Goal: Task Accomplishment & Management: Manage account settings

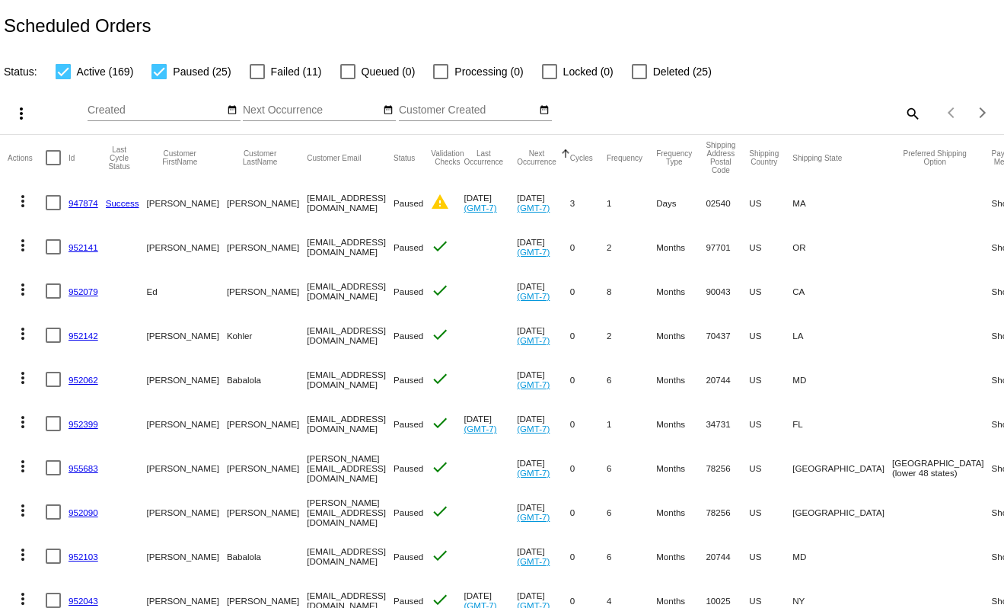
click at [79, 198] on link "947874" at bounding box center [84, 203] width 30 height 10
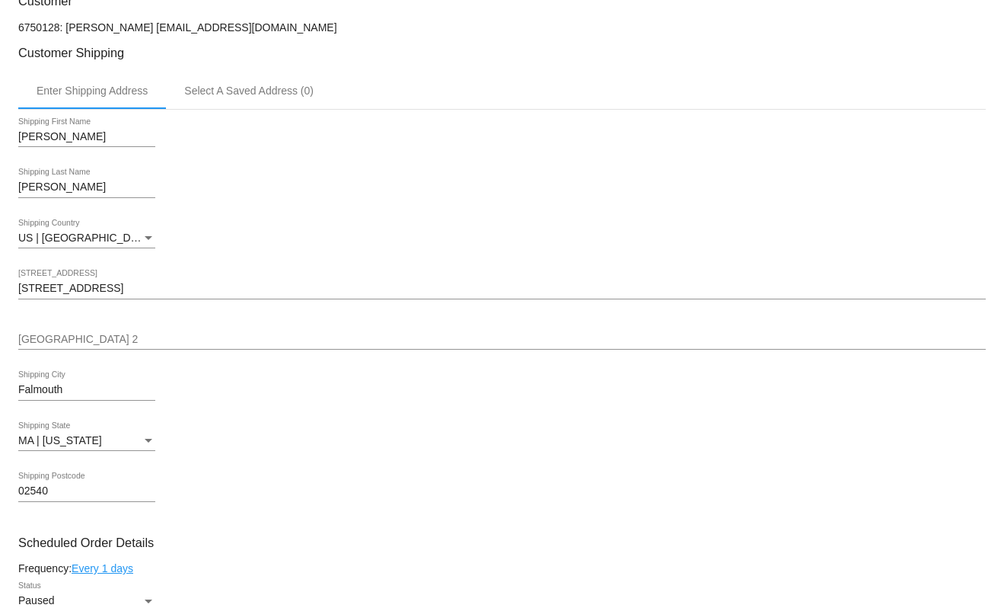
scroll to position [350, 0]
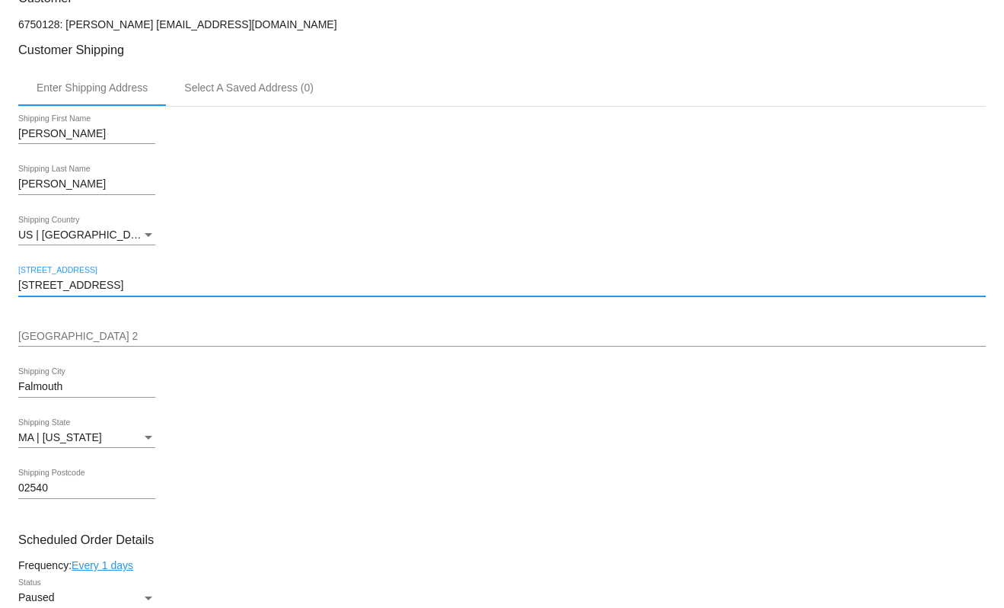
drag, startPoint x: 972, startPoint y: 261, endPoint x: 986, endPoint y: 152, distance: 109.7
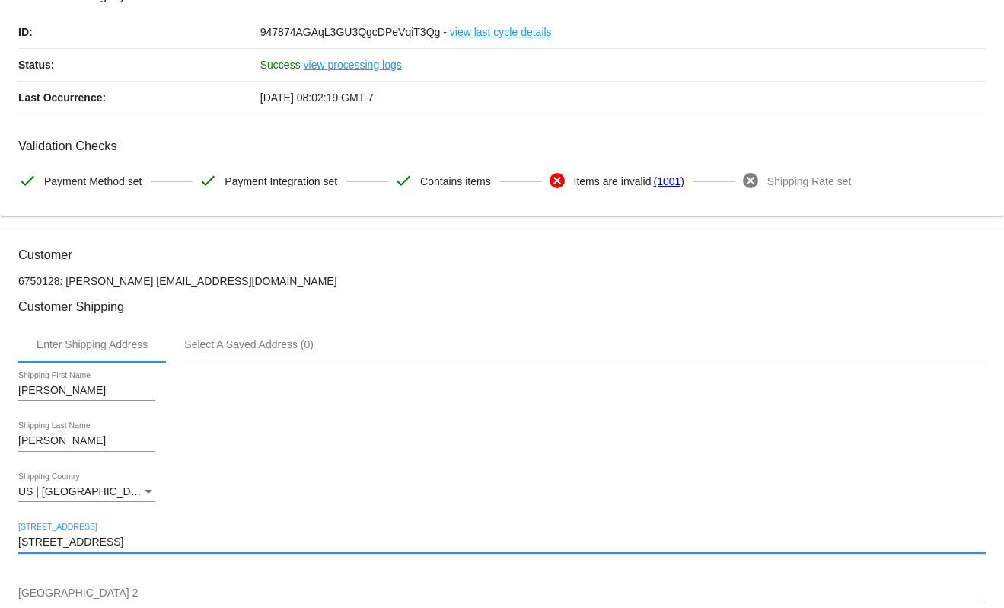
scroll to position [0, 0]
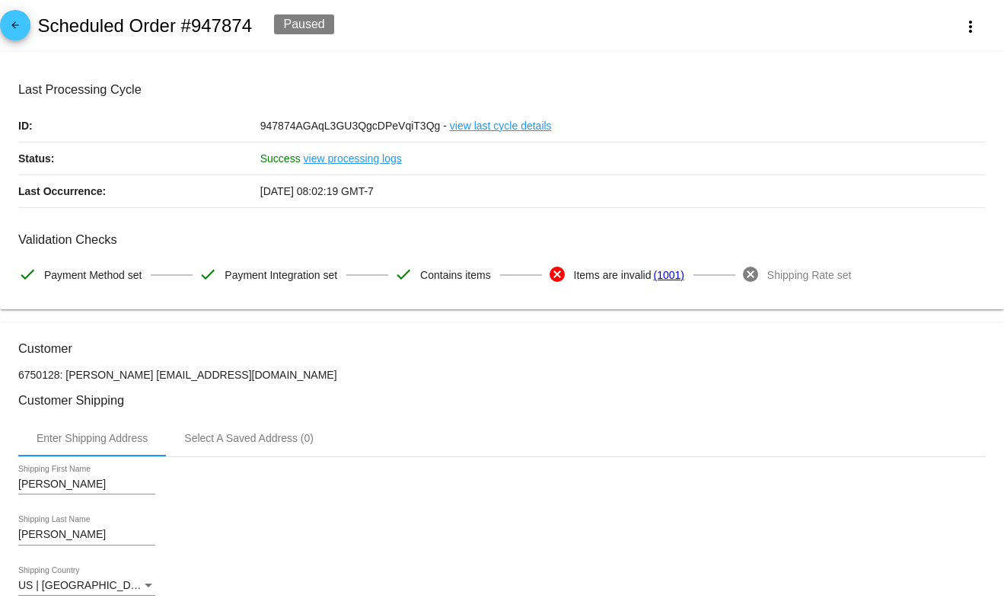
click at [18, 24] on mat-icon "arrow_back" at bounding box center [15, 29] width 18 height 18
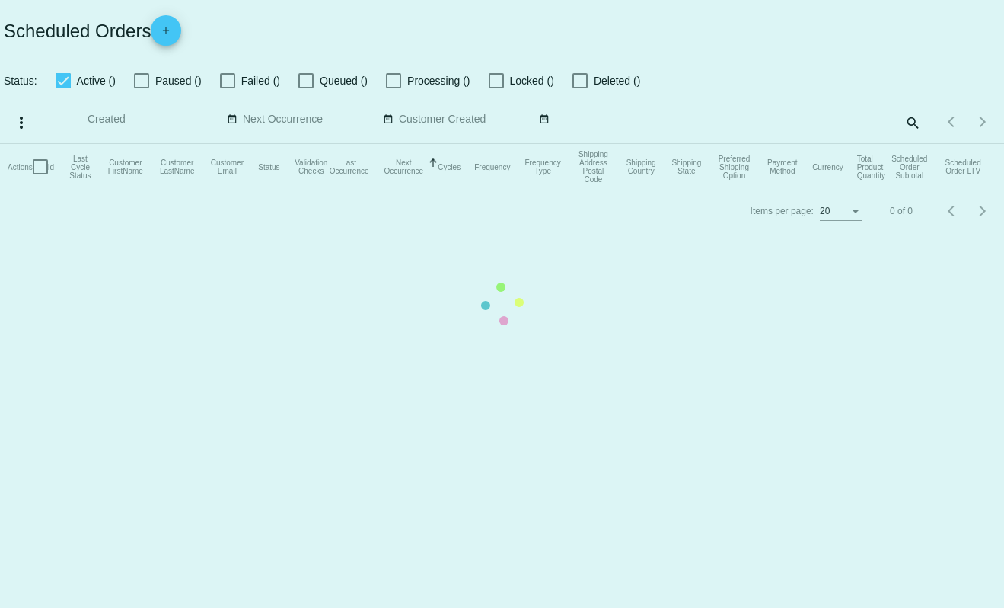
checkbox input "true"
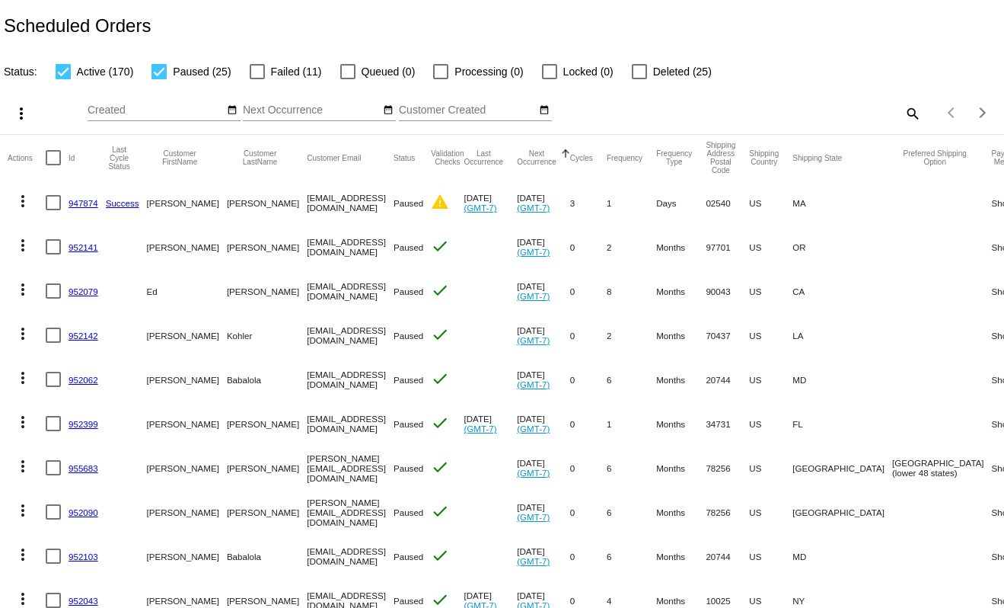
click at [85, 244] on link "952141" at bounding box center [84, 247] width 30 height 10
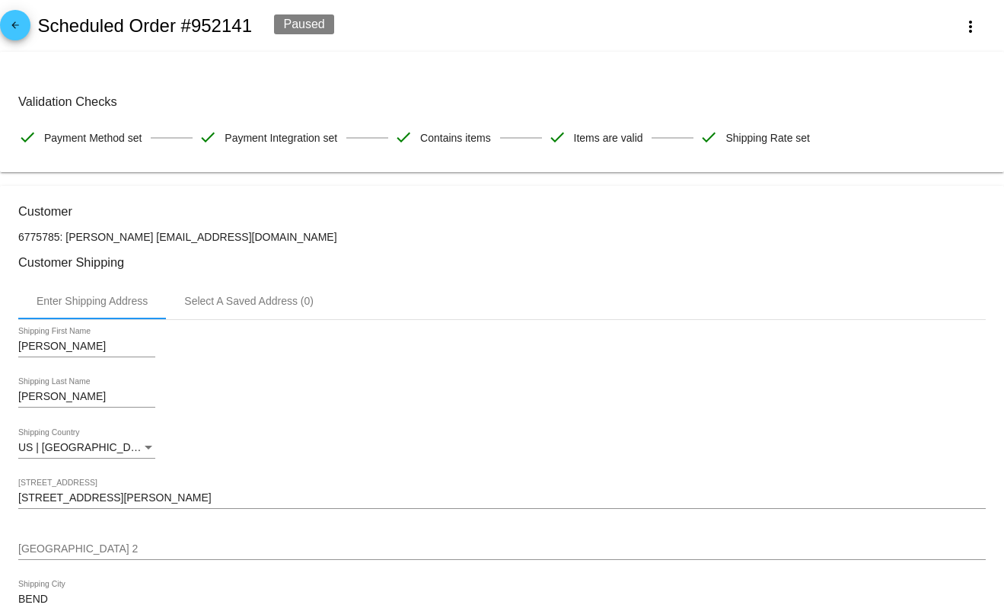
click at [11, 23] on mat-icon "arrow_back" at bounding box center [15, 29] width 18 height 18
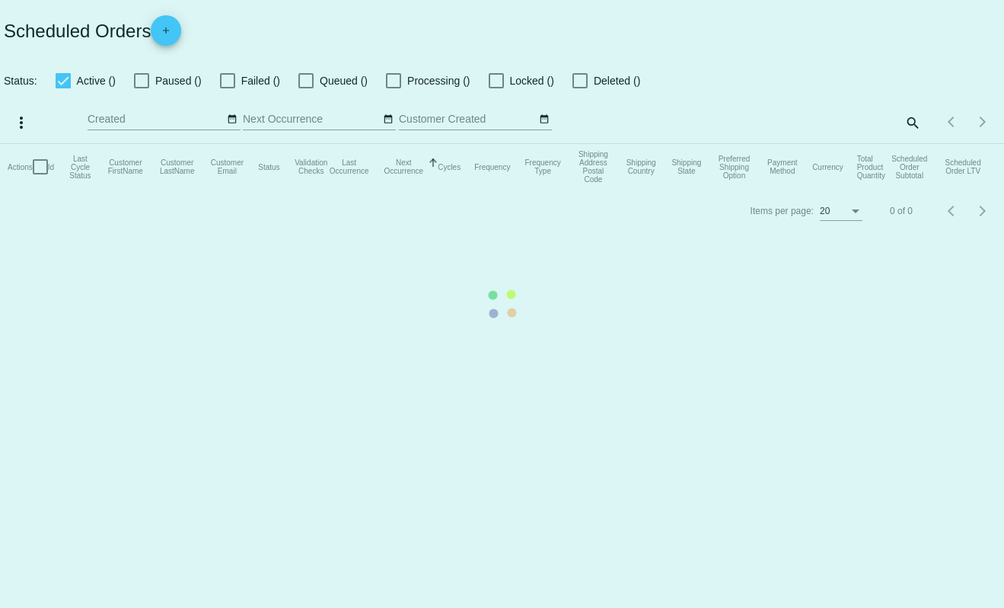
checkbox input "true"
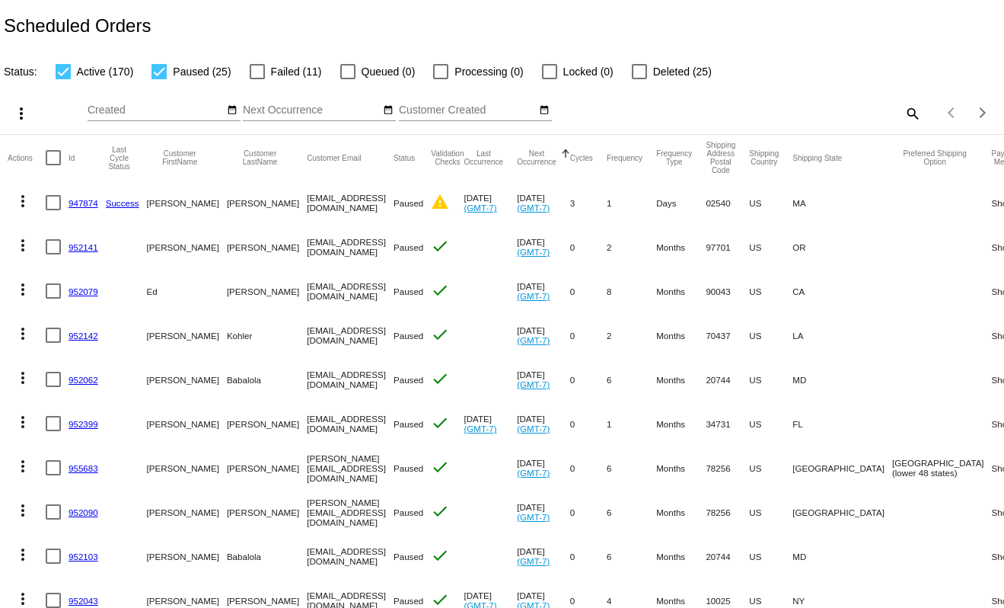
click at [158, 110] on input "Created" at bounding box center [156, 110] width 137 height 12
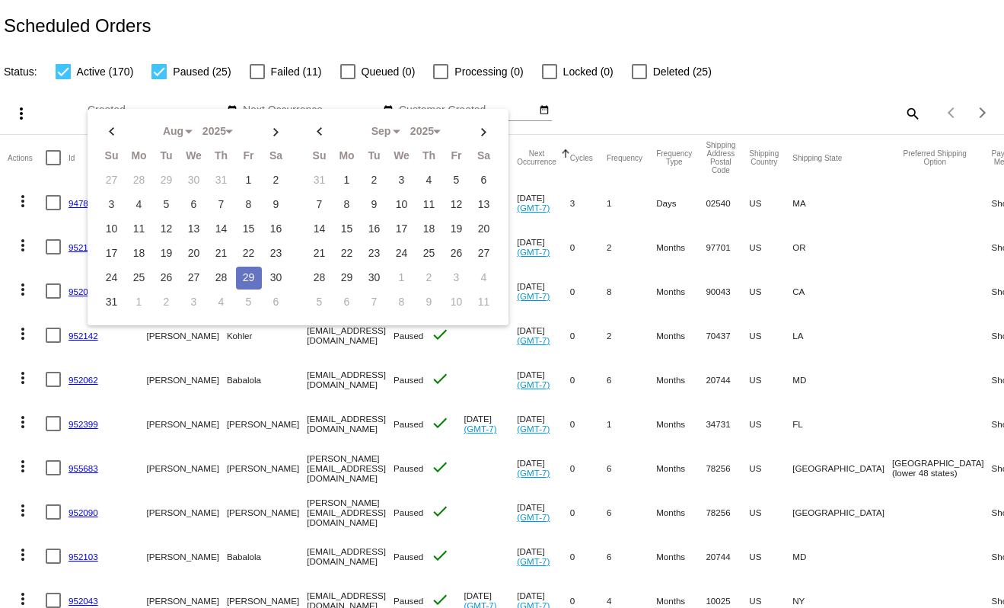
click at [903, 119] on mat-icon "search" at bounding box center [912, 113] width 18 height 24
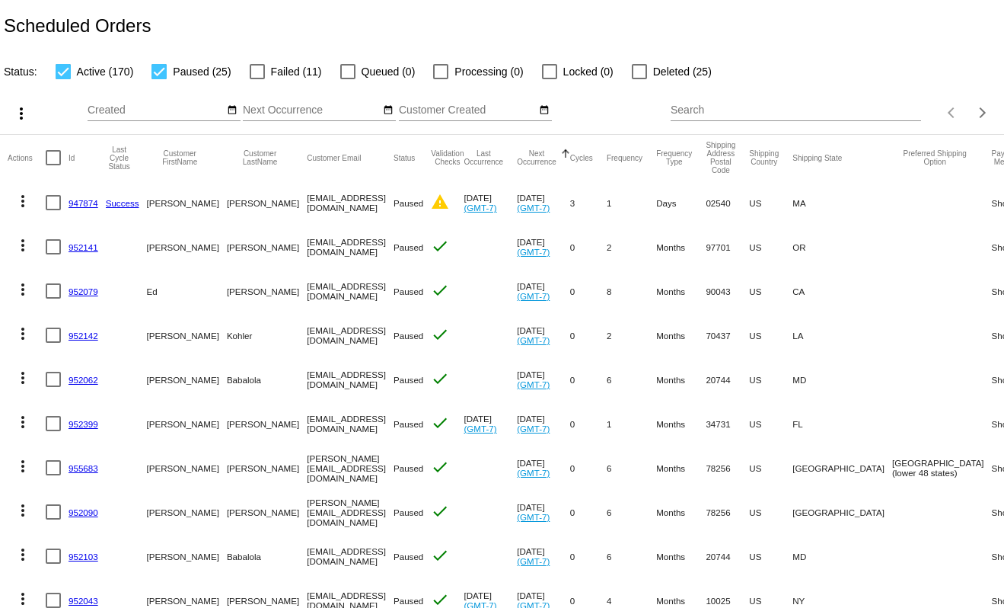
click at [841, 105] on input "Search" at bounding box center [796, 110] width 250 height 12
type input "karen.55"
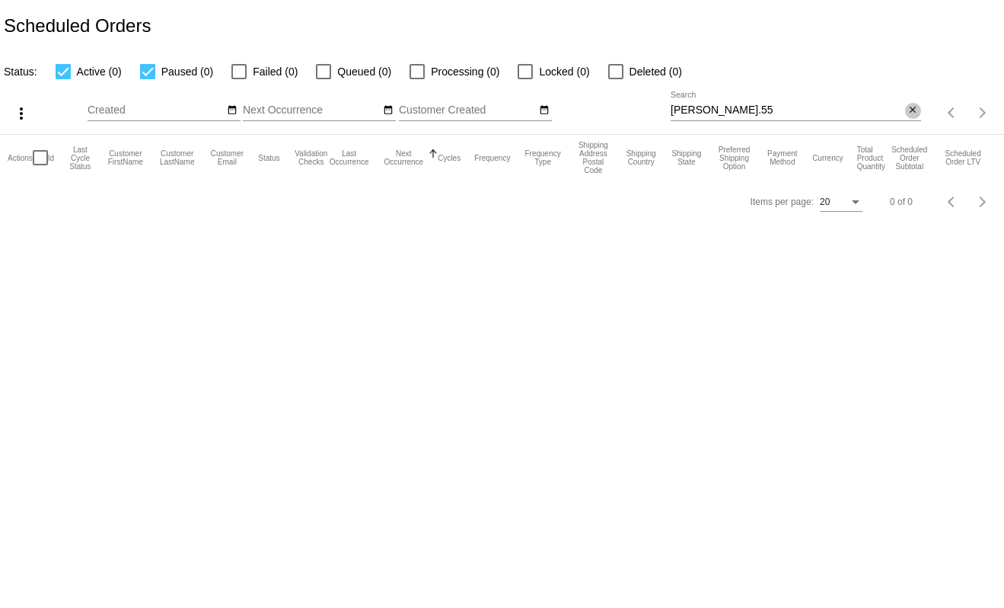
click at [910, 107] on mat-icon "close" at bounding box center [913, 110] width 11 height 12
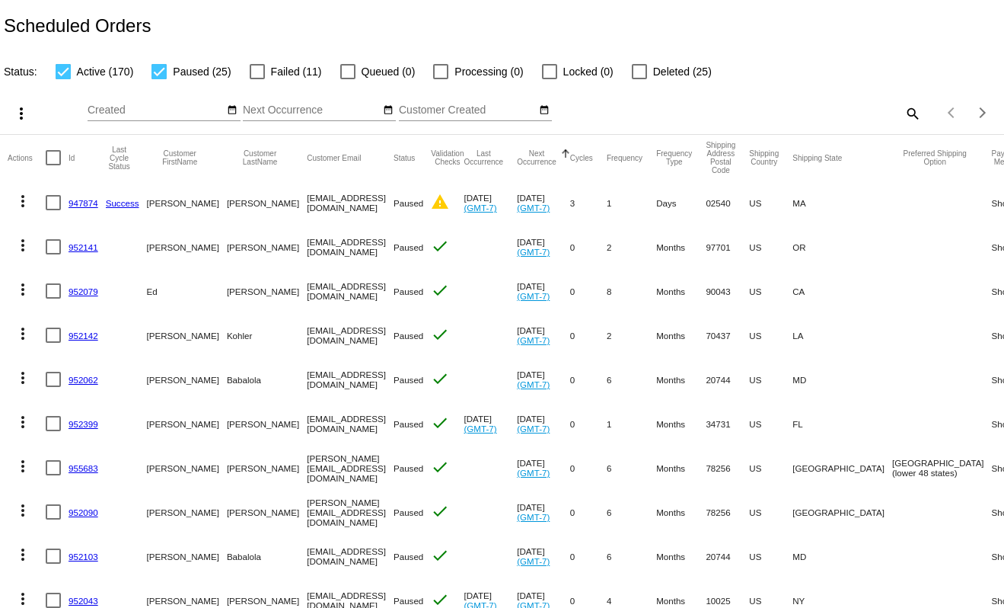
click at [905, 118] on mat-icon "search" at bounding box center [912, 113] width 18 height 24
click at [685, 114] on input "Search" at bounding box center [796, 110] width 250 height 12
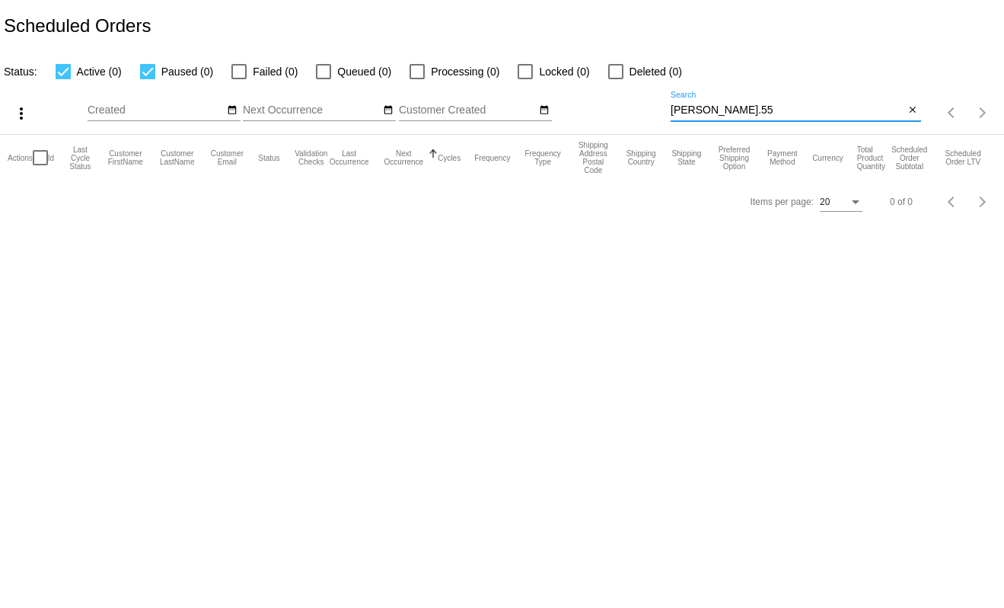
type input "sharon.55"
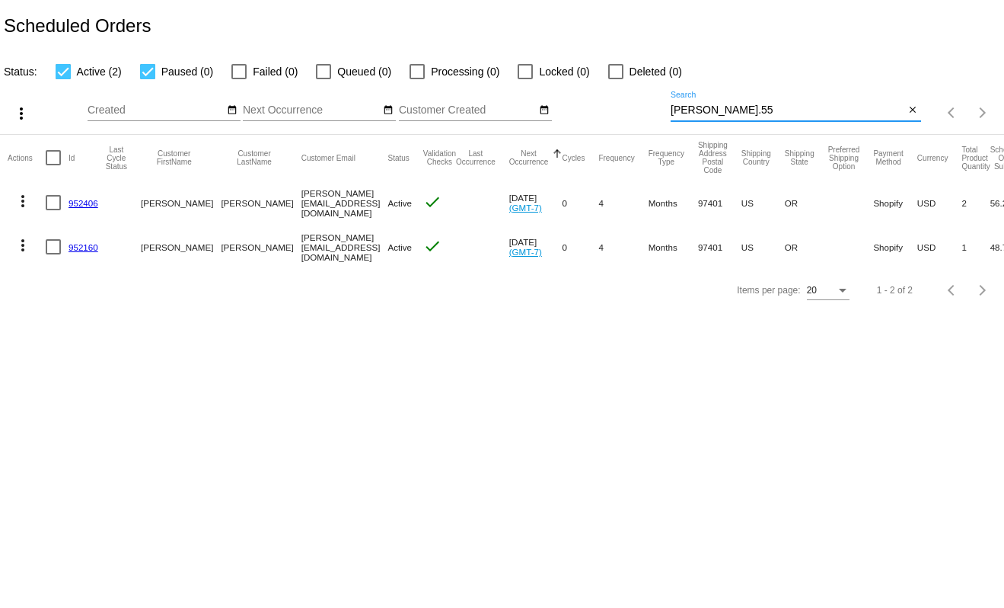
click at [82, 203] on link "952406" at bounding box center [84, 203] width 30 height 10
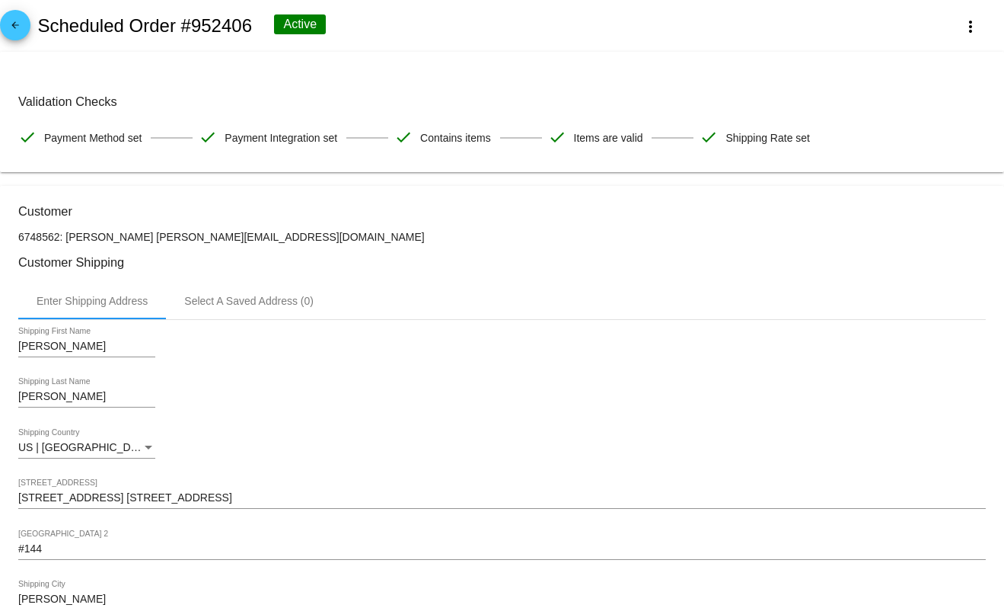
click at [17, 22] on mat-icon "arrow_back" at bounding box center [15, 29] width 18 height 18
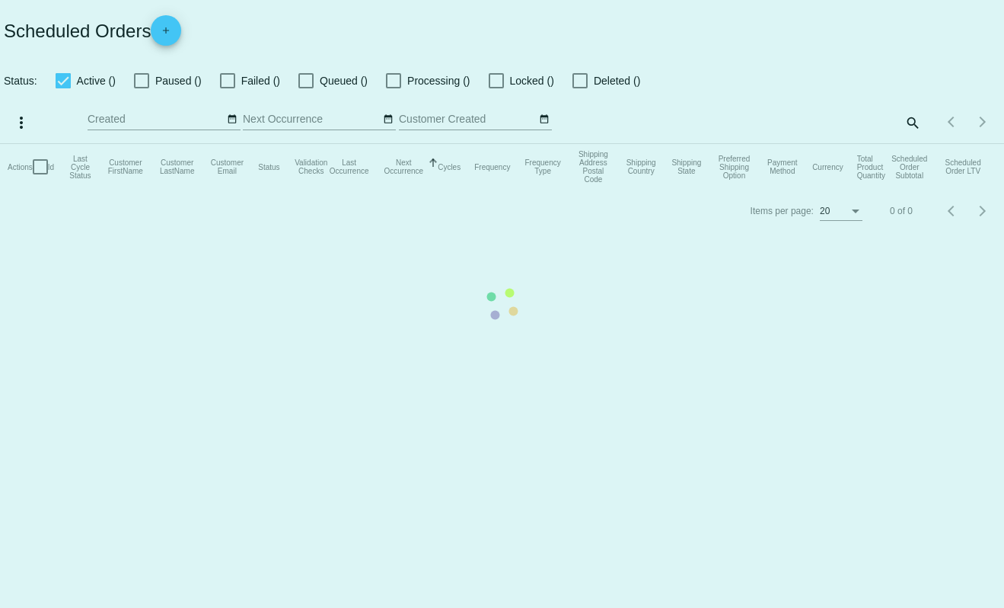
checkbox input "true"
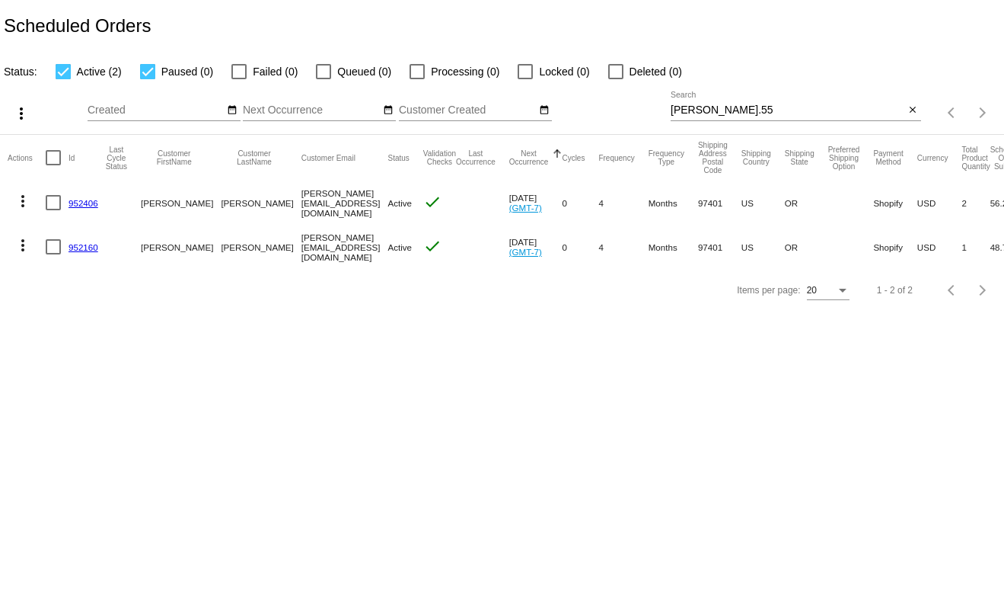
click at [87, 204] on link "952406" at bounding box center [84, 203] width 30 height 10
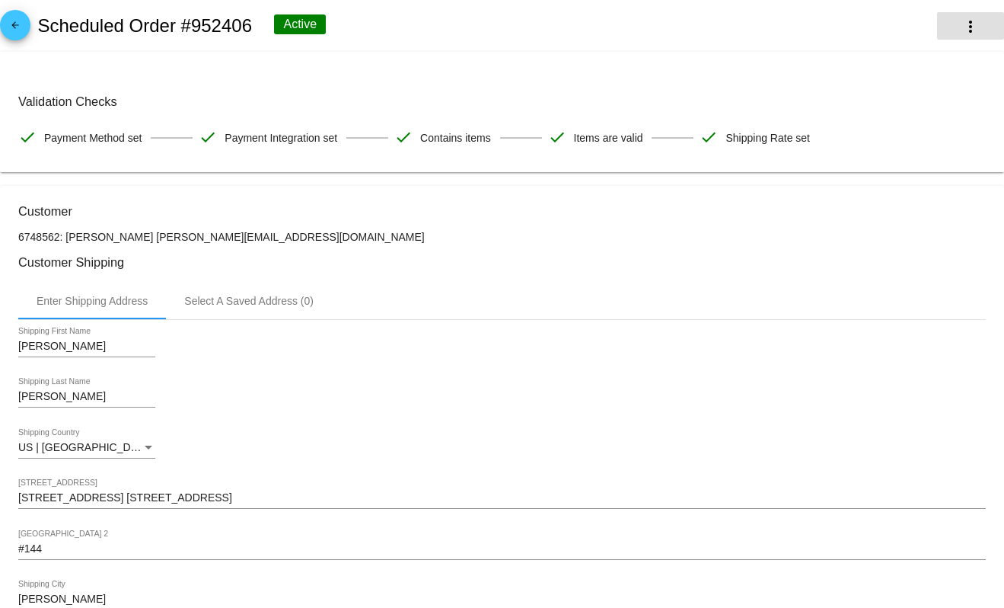
click at [962, 28] on mat-icon "more_vert" at bounding box center [971, 27] width 18 height 18
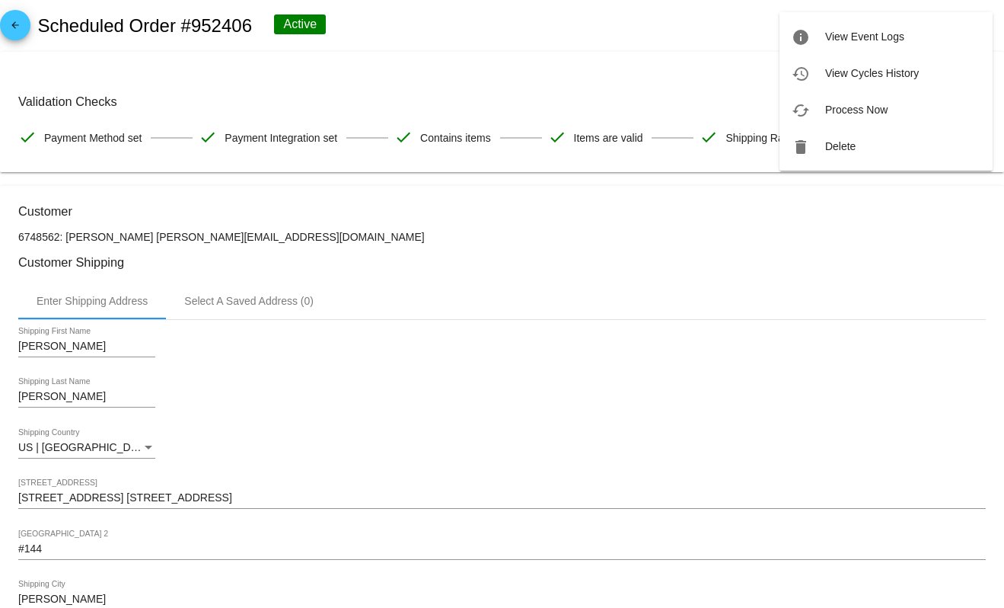
click at [712, 28] on div at bounding box center [502, 304] width 1004 height 608
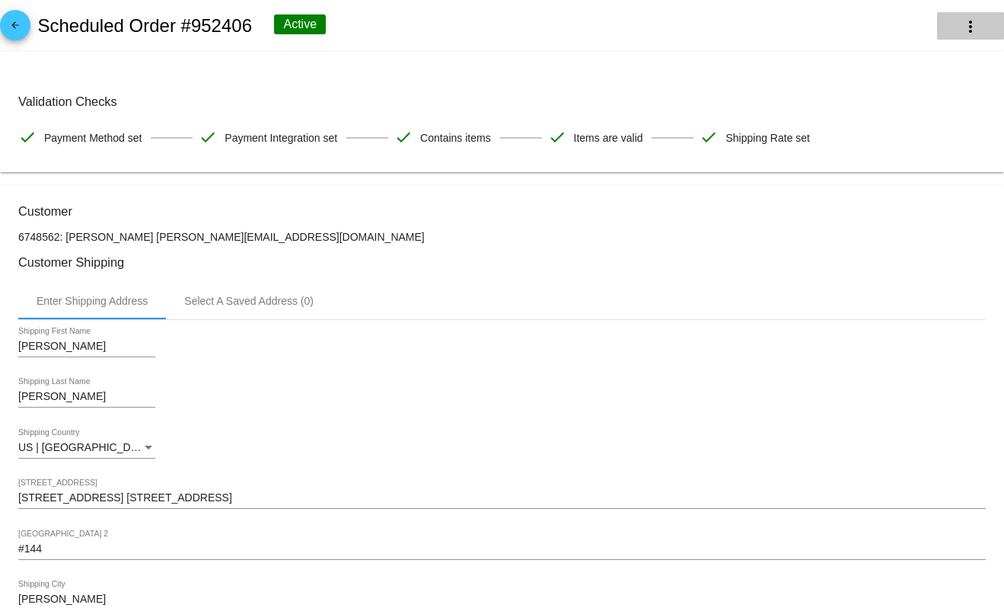
click at [959, 37] on button "more_vert" at bounding box center [970, 25] width 67 height 27
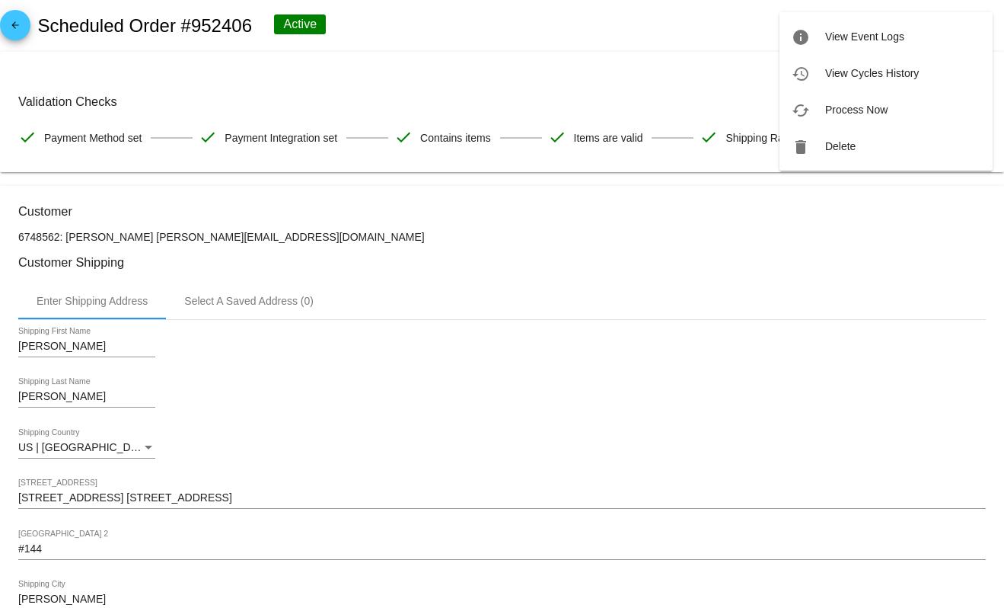
drag, startPoint x: 1000, startPoint y: 155, endPoint x: 991, endPoint y: 195, distance: 41.4
click at [991, 195] on div at bounding box center [502, 304] width 1004 height 608
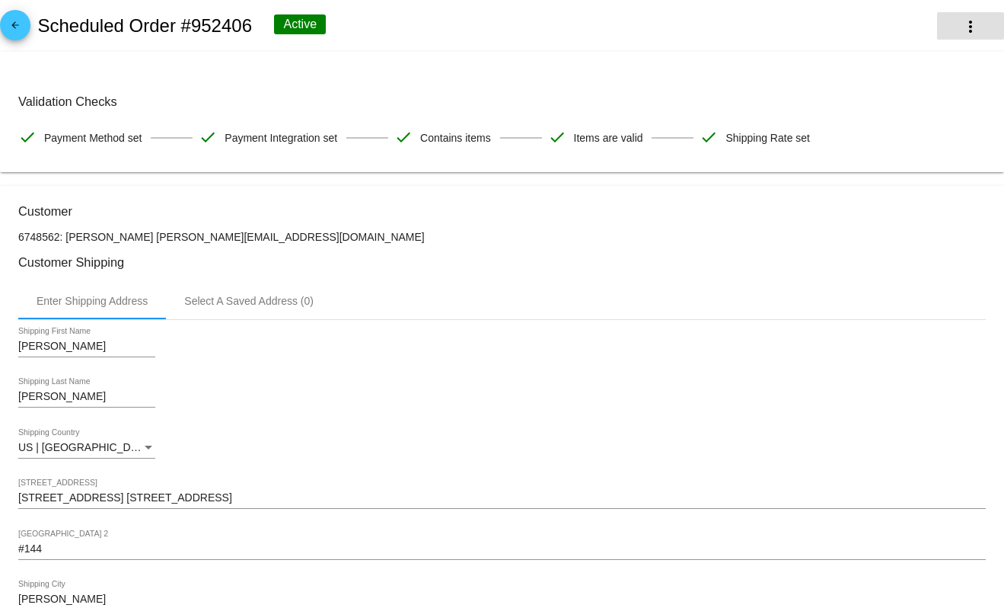
click at [962, 30] on mat-icon "more_vert" at bounding box center [971, 27] width 18 height 18
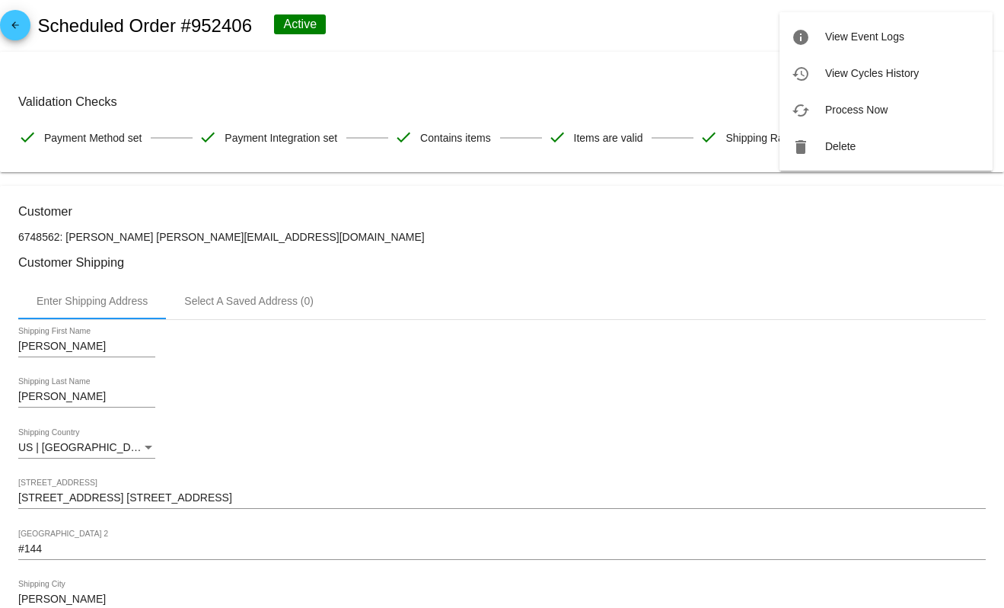
click at [608, 10] on div at bounding box center [502, 304] width 1004 height 608
click at [11, 24] on mat-icon "arrow_back" at bounding box center [15, 29] width 18 height 18
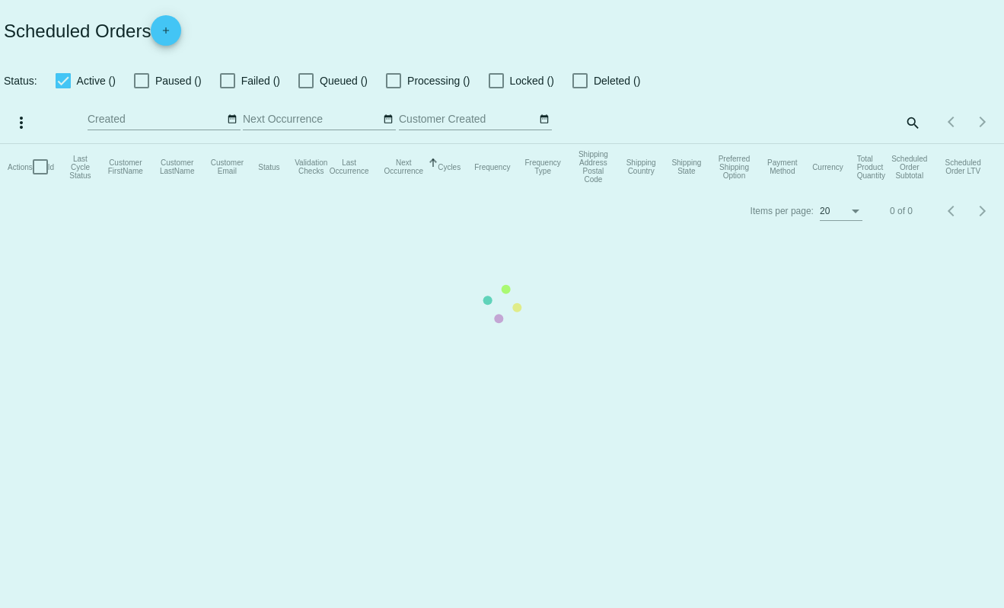
checkbox input "true"
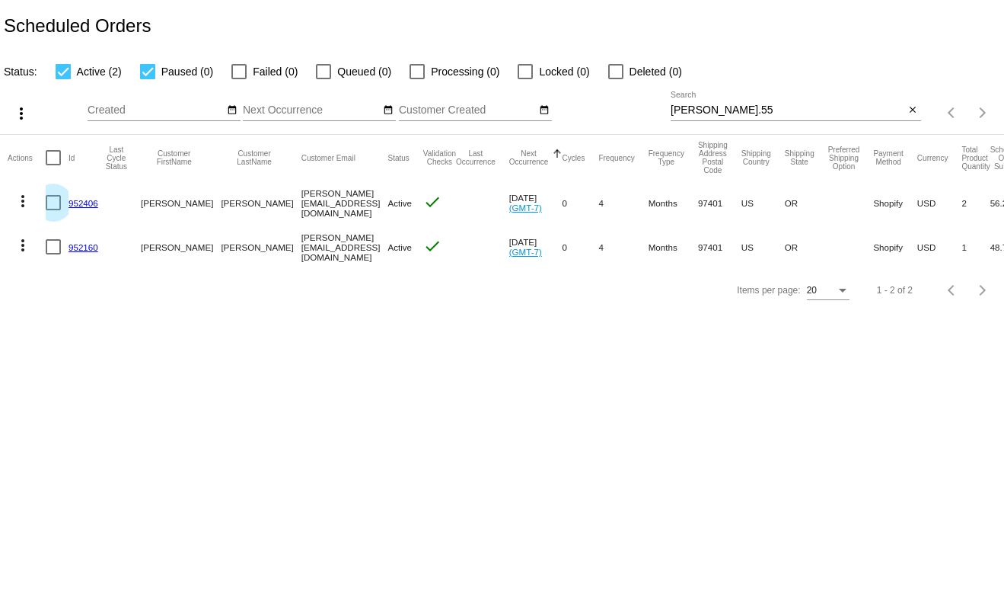
click at [53, 202] on div at bounding box center [53, 202] width 15 height 15
click at [53, 210] on input "checkbox" at bounding box center [53, 210] width 1 height 1
checkbox input "true"
click at [650, 8] on div "Scheduled Orders" at bounding box center [502, 26] width 1004 height 52
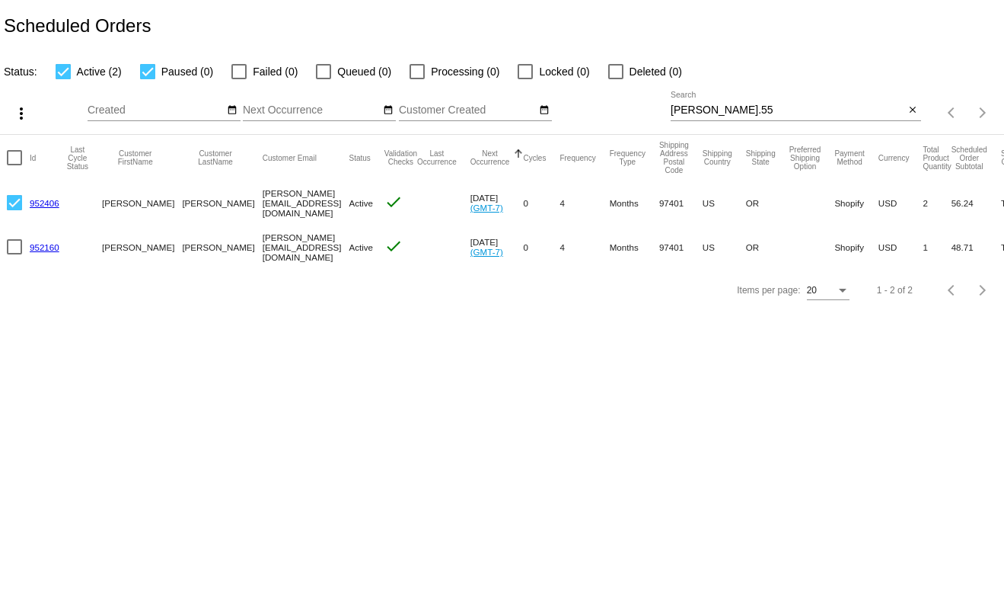
click at [702, 14] on div "Scheduled Orders" at bounding box center [502, 26] width 1004 height 52
click at [37, 201] on link "952406" at bounding box center [45, 203] width 30 height 10
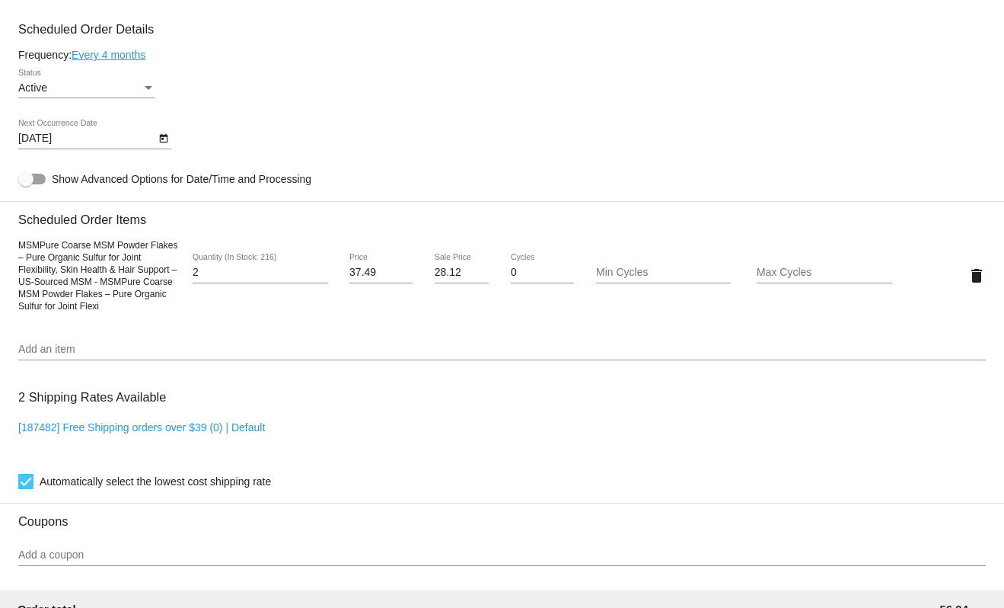
scroll to position [716, 0]
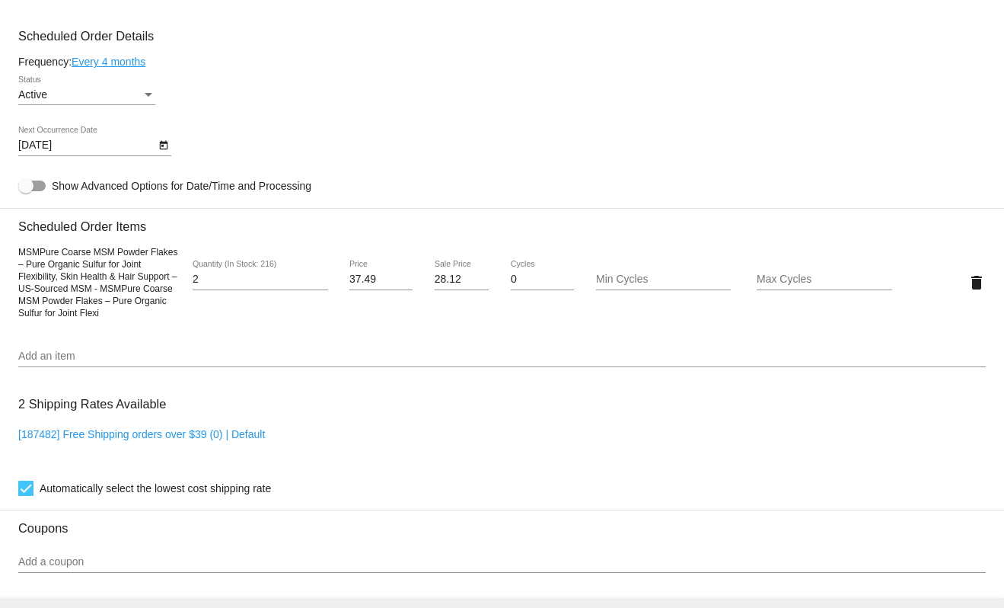
click at [37, 355] on input "Add an item" at bounding box center [502, 356] width 968 height 12
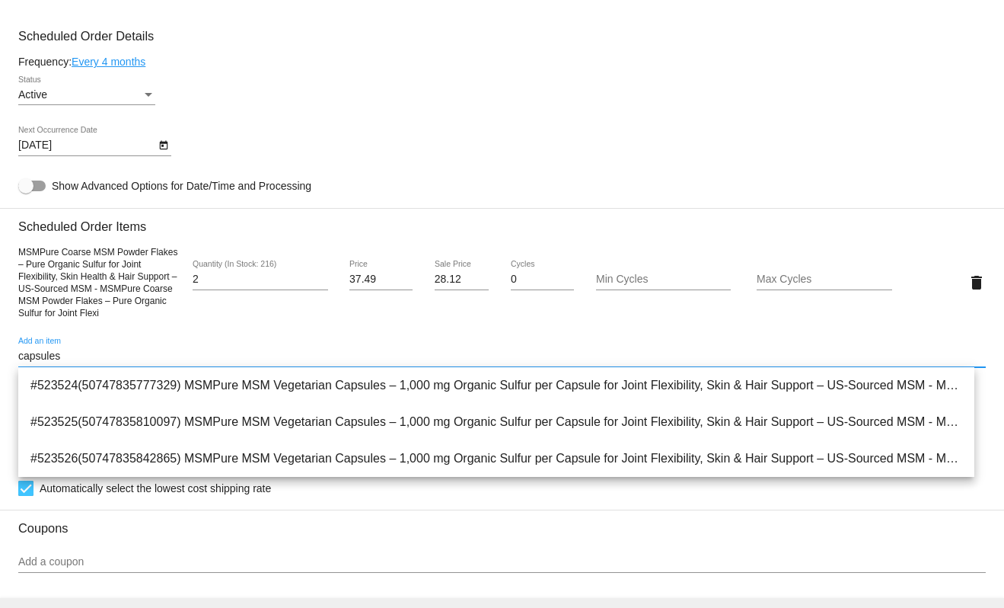
scroll to position [0, 0]
type input "capsules"
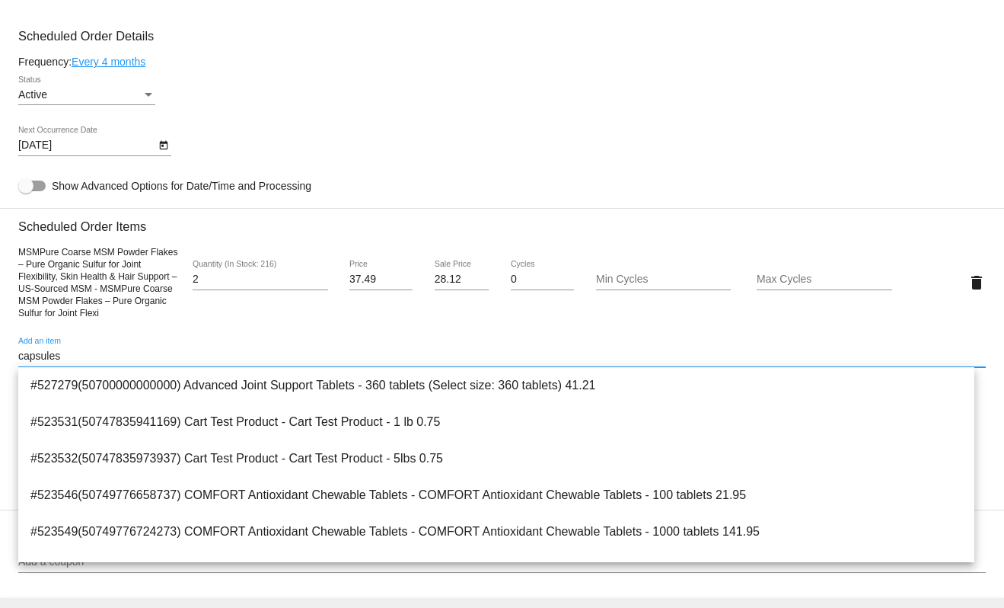
click at [69, 354] on input "capsules" at bounding box center [502, 356] width 968 height 12
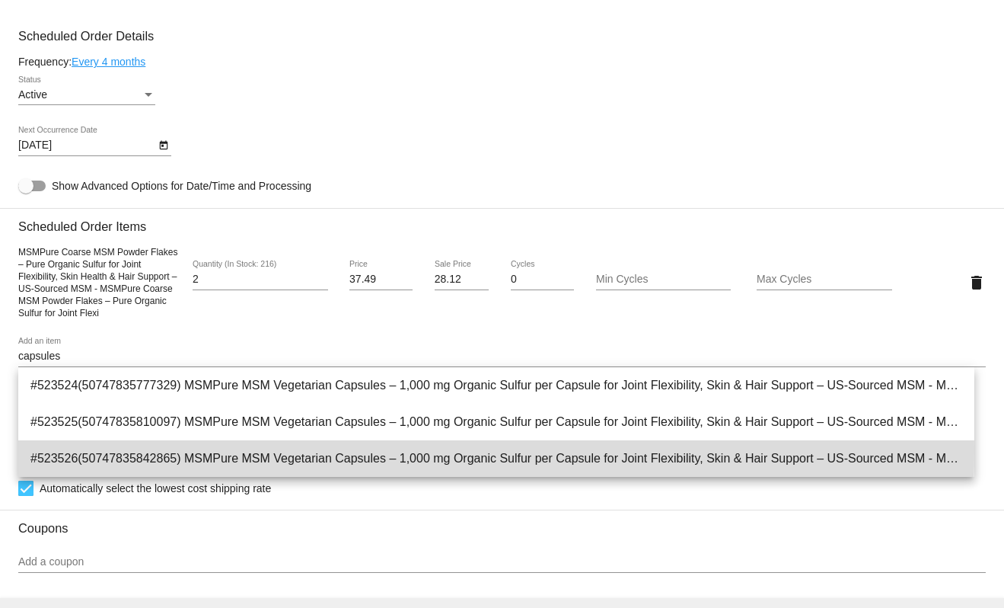
click at [69, 451] on span "#523526(50747835842865) MSMPure MSM Vegetarian Capsules – 1,000 mg Organic Sulf…" at bounding box center [496, 458] width 932 height 37
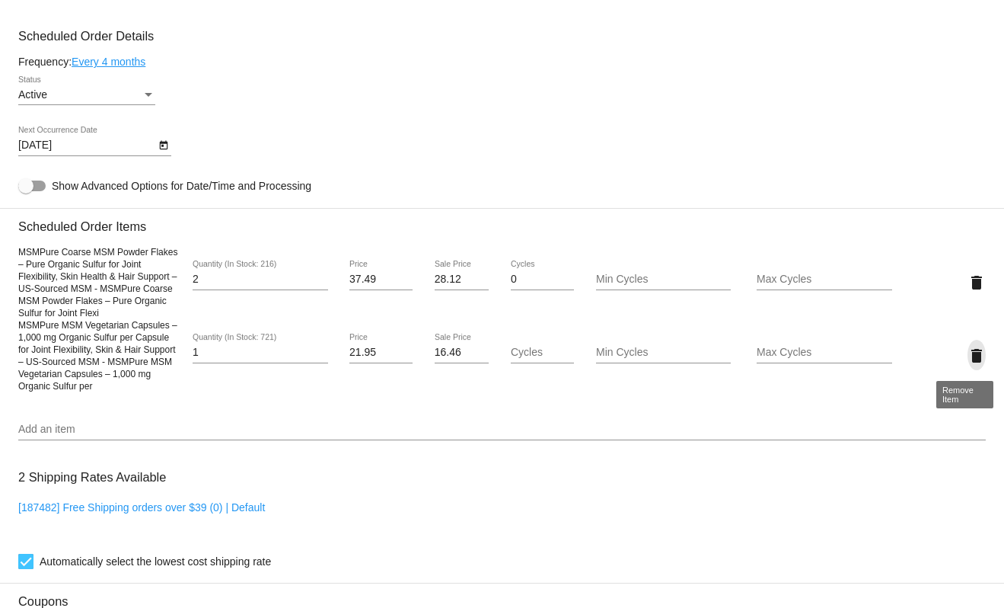
click at [972, 353] on mat-icon "delete" at bounding box center [977, 355] width 18 height 18
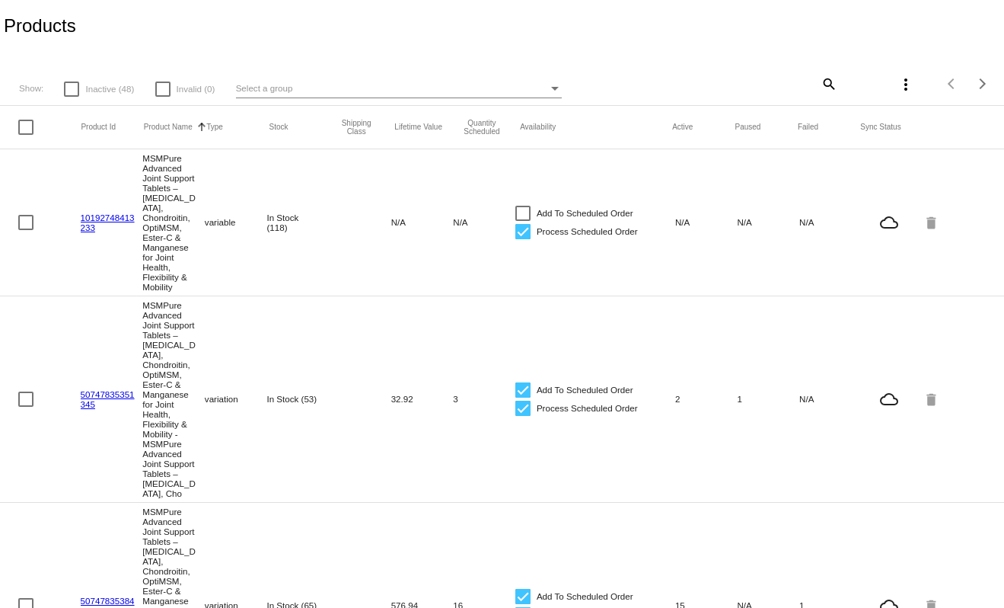
scroll to position [5, 0]
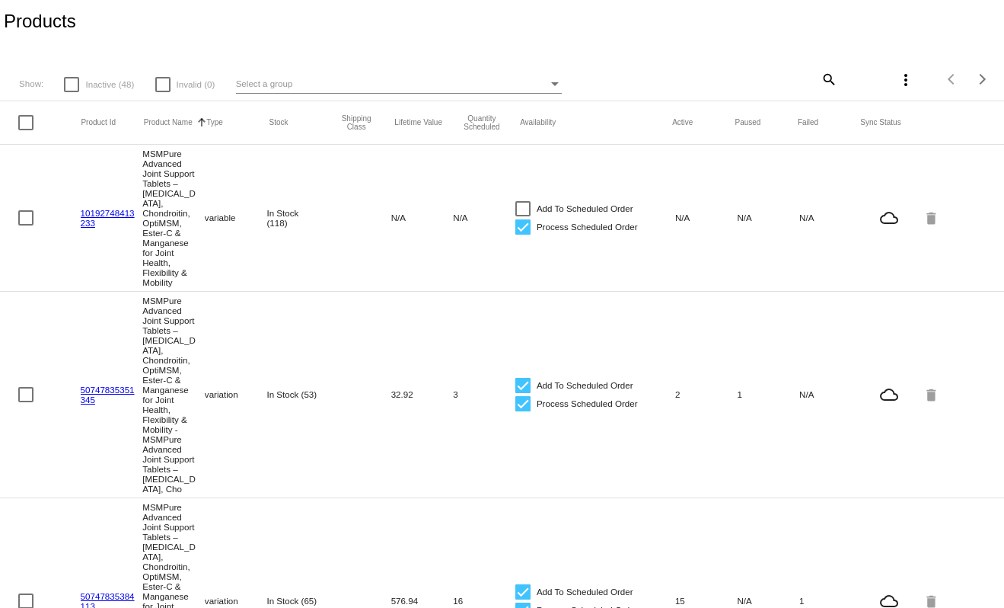
click at [898, 86] on mat-icon "more_vert" at bounding box center [906, 80] width 18 height 18
click at [946, 38] on div at bounding box center [502, 304] width 1004 height 608
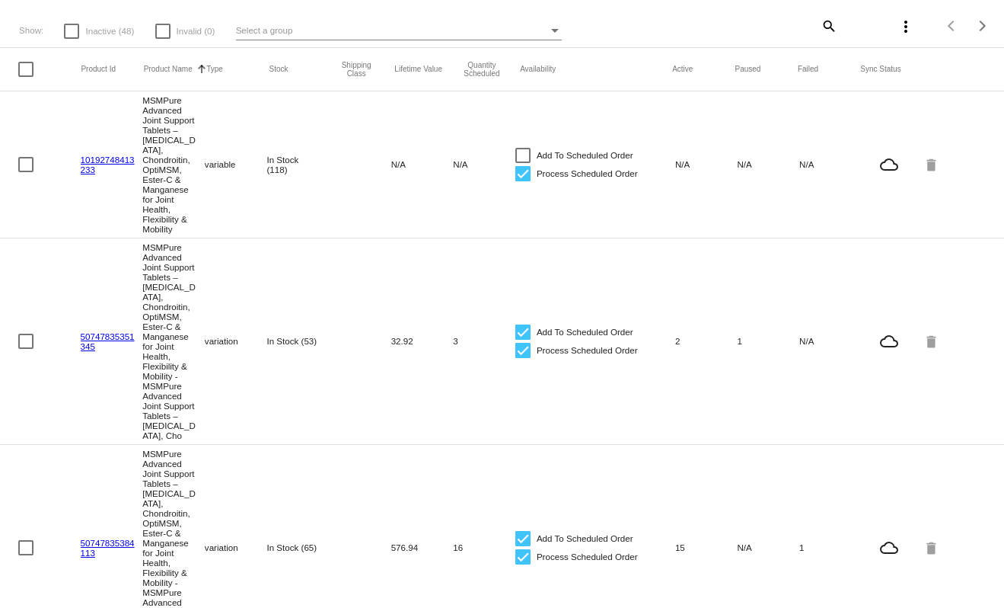
scroll to position [67, 0]
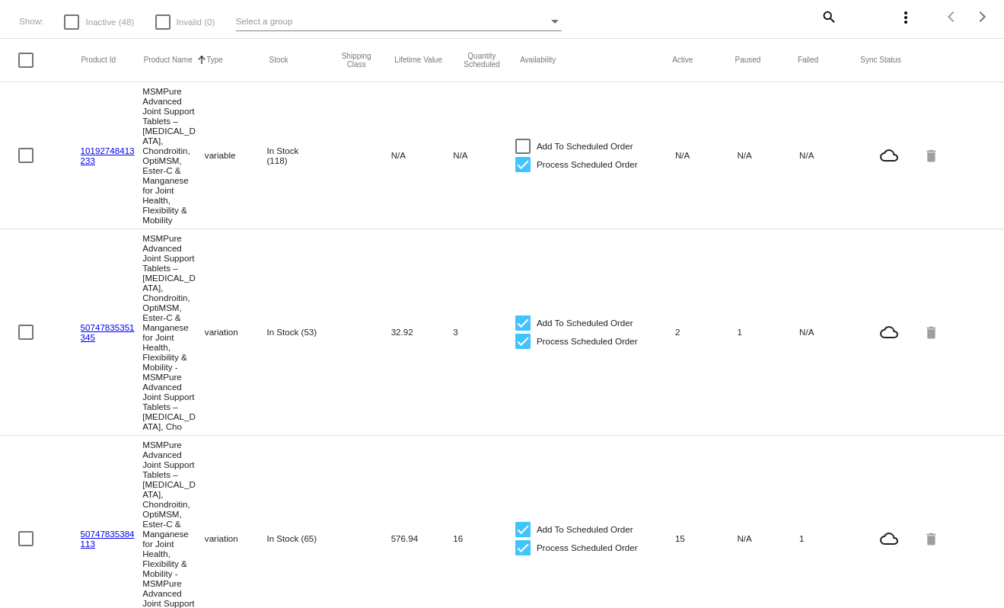
click at [94, 148] on link "10192748413233" at bounding box center [108, 155] width 54 height 20
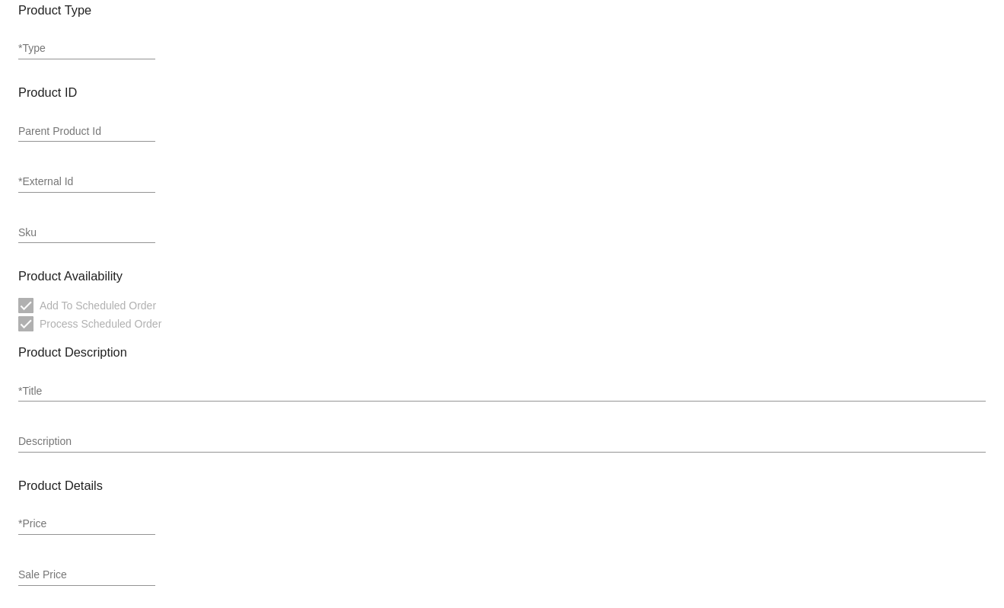
type input "variable"
type input "10192748413233"
checkbox input "false"
type input "MSMPure Advanced Joint Support Tablets – Glucosamine, Chondroitin, OptiMSM, Est…"
type input "Joint Health Support: A powerful blend of glucosamine, chondroitin, OptiMSM, Es…"
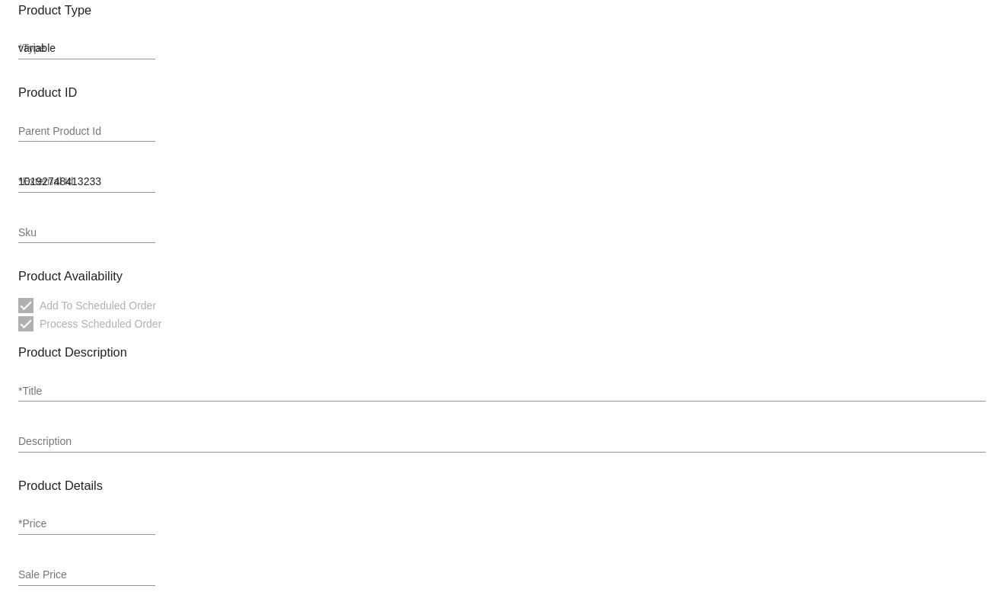
type input "21.95"
type input "In Stock (118)"
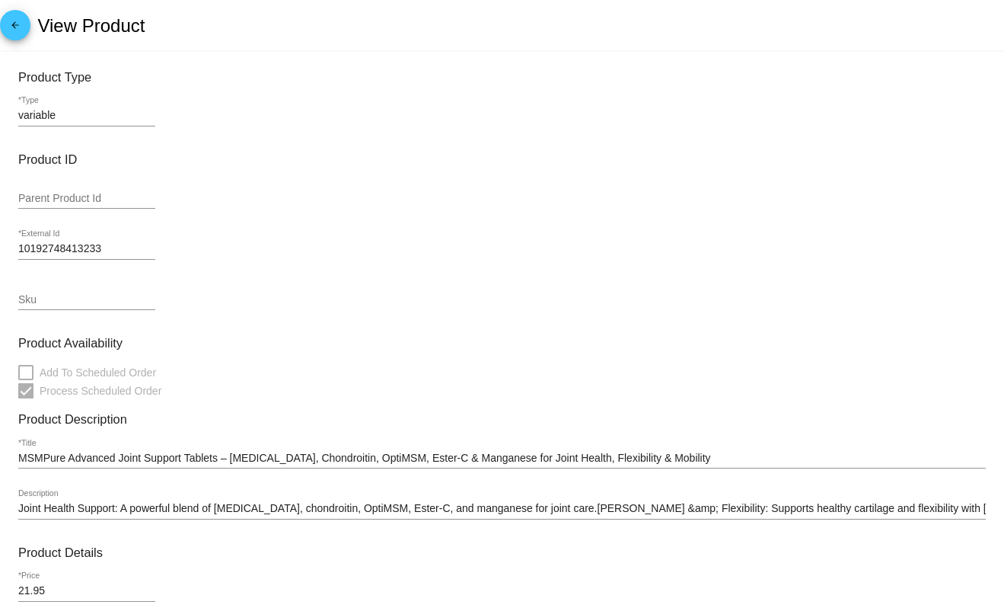
click at [36, 295] on input "Sku" at bounding box center [86, 300] width 137 height 12
click at [61, 302] on input "Sku" at bounding box center [86, 300] width 137 height 12
click at [40, 302] on input "Sku" at bounding box center [86, 300] width 137 height 12
click at [55, 287] on div "Sku" at bounding box center [86, 295] width 137 height 30
click at [58, 309] on div at bounding box center [86, 309] width 137 height 1
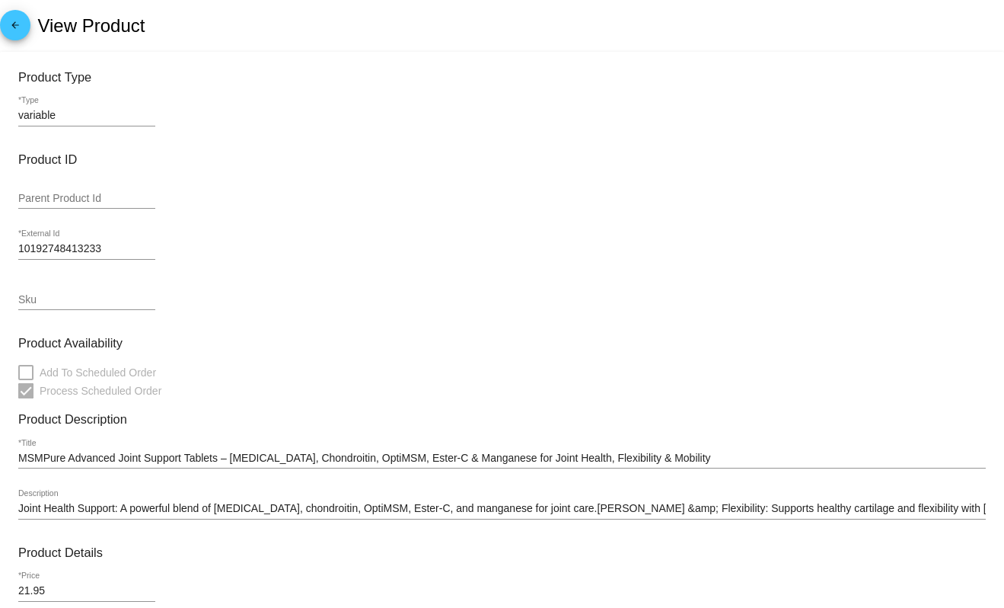
click at [58, 306] on div "Sku" at bounding box center [86, 295] width 137 height 30
click at [51, 295] on input "Sku" at bounding box center [86, 300] width 137 height 12
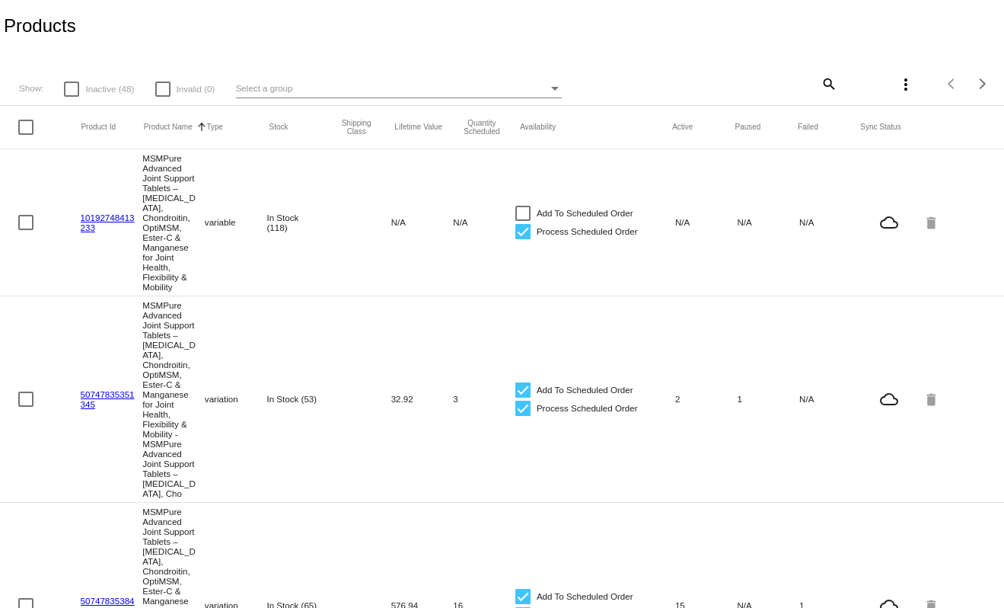
click at [88, 222] on link "10192748413233" at bounding box center [108, 222] width 54 height 20
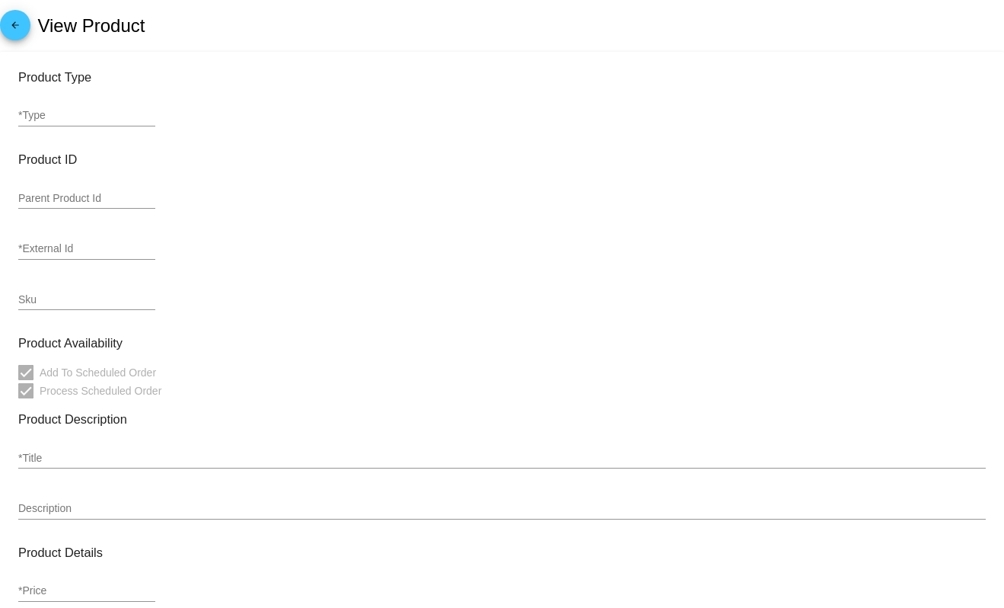
type input "variable"
type input "10192748413233"
checkbox input "false"
type input "MSMPure Advanced Joint Support Tablets – Glucosamine, Chondroitin, OptiMSM, Est…"
type input "Joint Health Support: A powerful blend of glucosamine, chondroitin, OptiMSM, Es…"
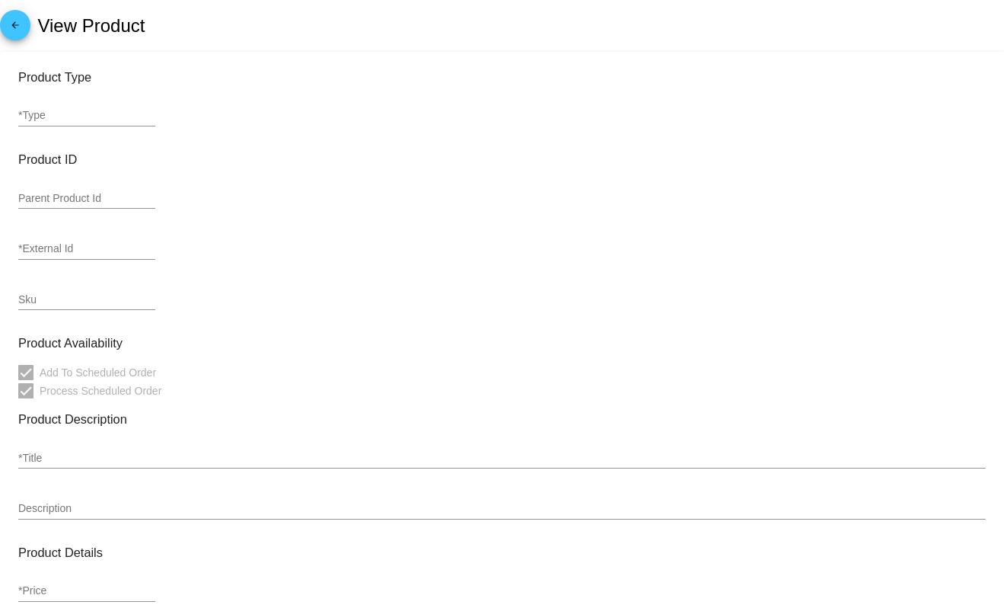
type input "21.95"
type input "In Stock (118)"
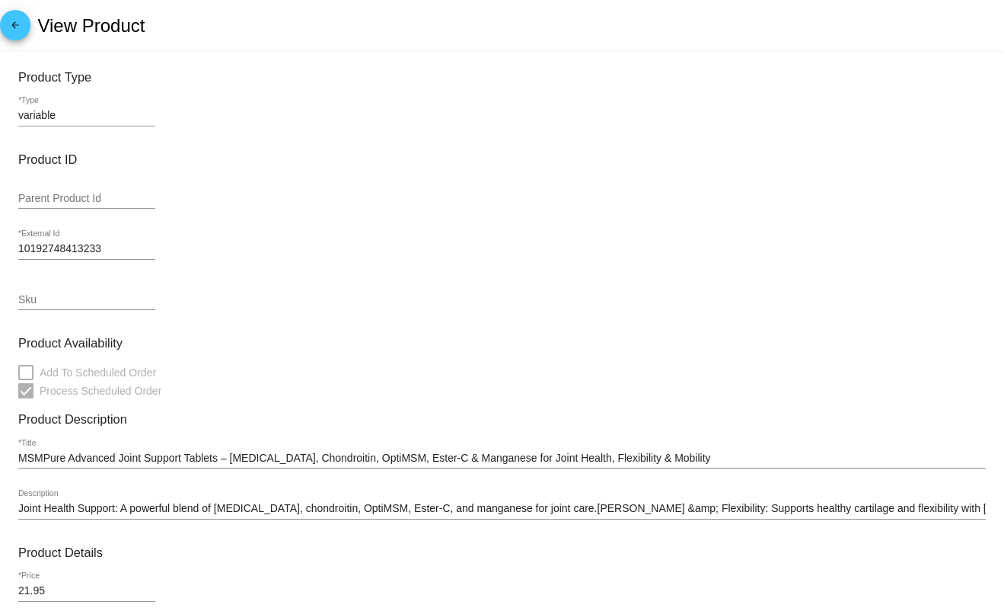
click at [93, 198] on input "Parent Product Id" at bounding box center [86, 199] width 137 height 12
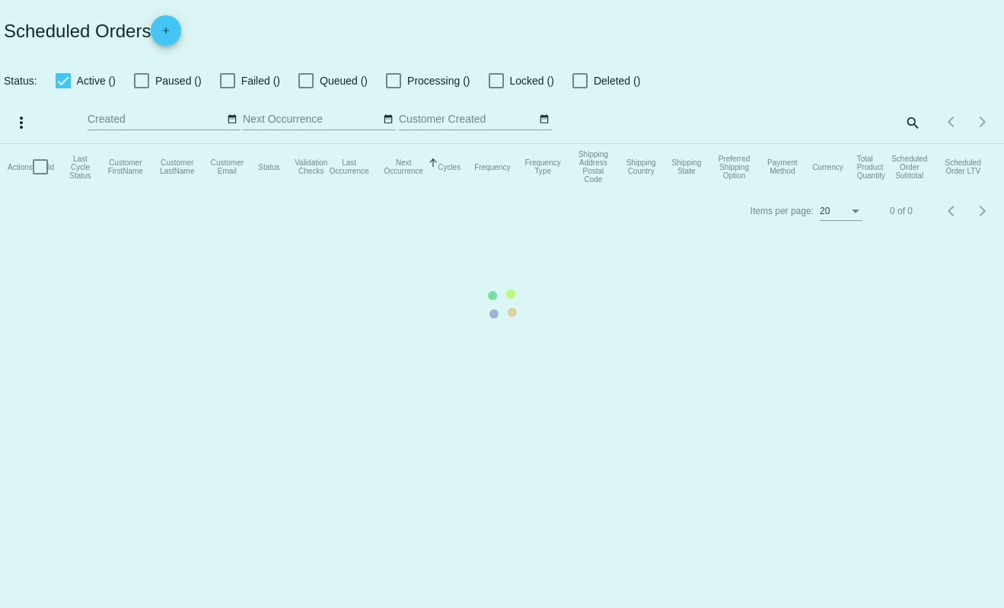
checkbox input "true"
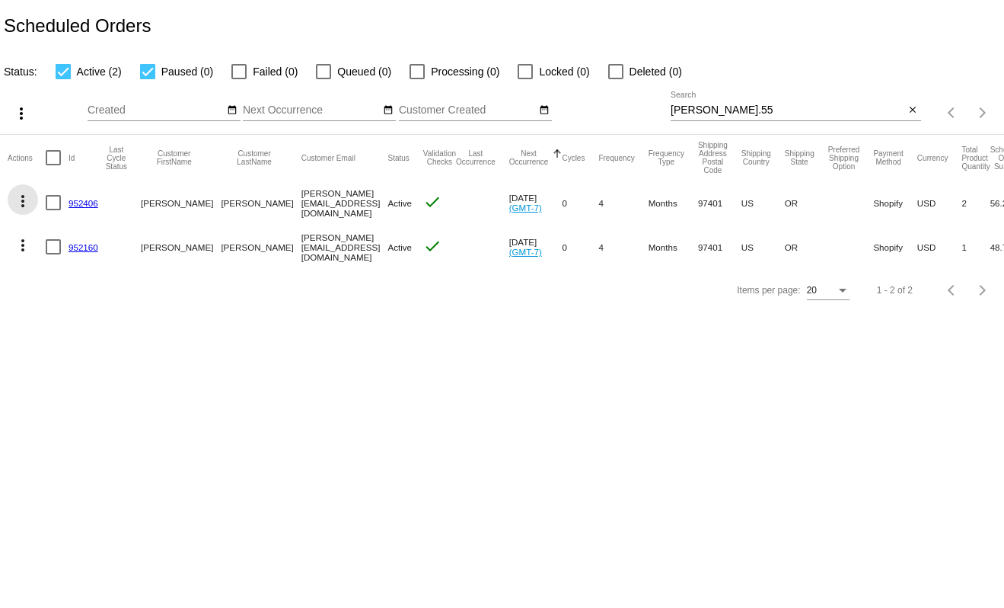
click at [19, 203] on mat-icon "more_vert" at bounding box center [23, 201] width 18 height 18
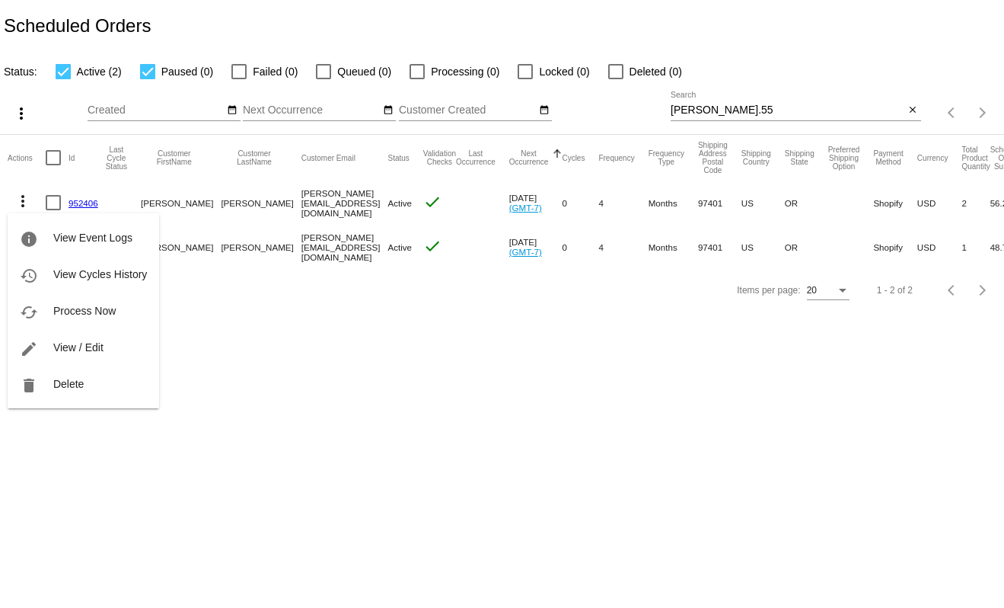
click at [88, 203] on div "info View Event Logs history View Cycles History cached Process Now edit View /…" at bounding box center [84, 296] width 152 height 224
click at [267, 360] on div at bounding box center [502, 304] width 1004 height 608
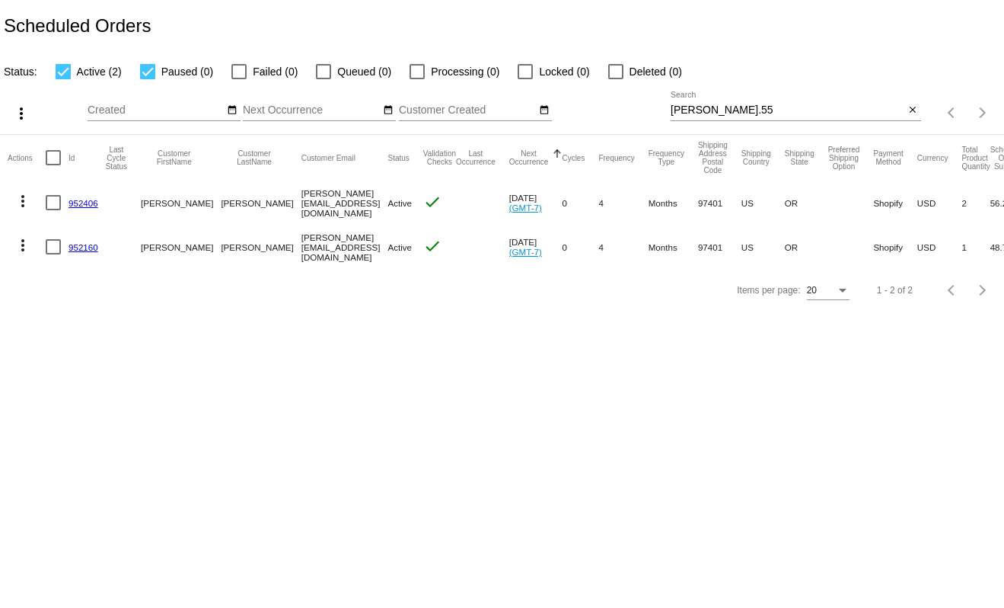
click at [54, 206] on div at bounding box center [53, 202] width 15 height 15
click at [53, 210] on input "checkbox" at bounding box center [53, 210] width 1 height 1
checkbox input "true"
click at [714, 35] on div "Scheduled Orders" at bounding box center [502, 26] width 1004 height 52
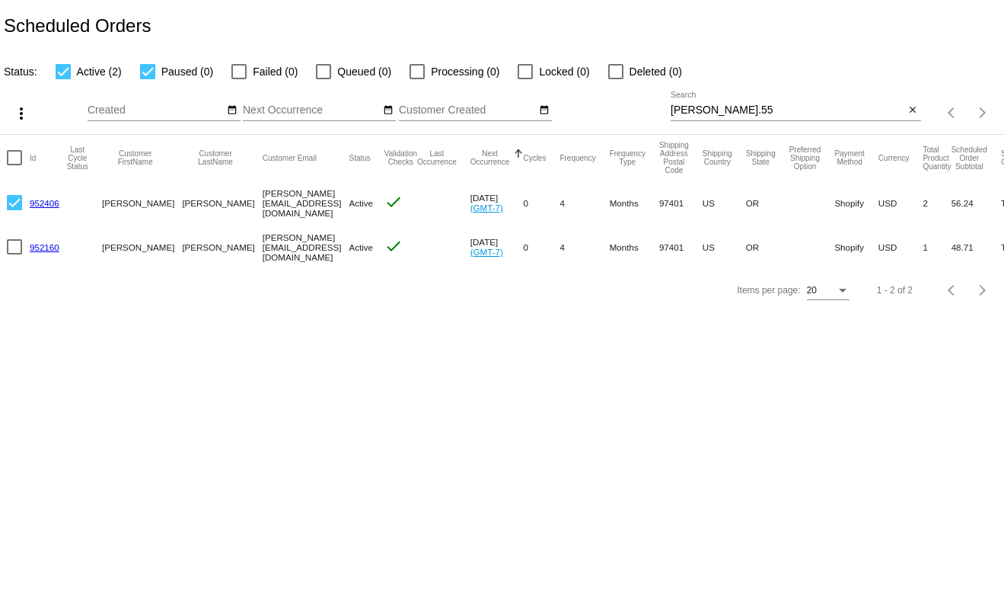
click at [383, 345] on body "Scheduled Orders Status: Active (2) Paused (0) Failed (0) Queued (0) Processing…" at bounding box center [502, 304] width 1004 height 608
click at [47, 199] on link "952406" at bounding box center [45, 203] width 30 height 10
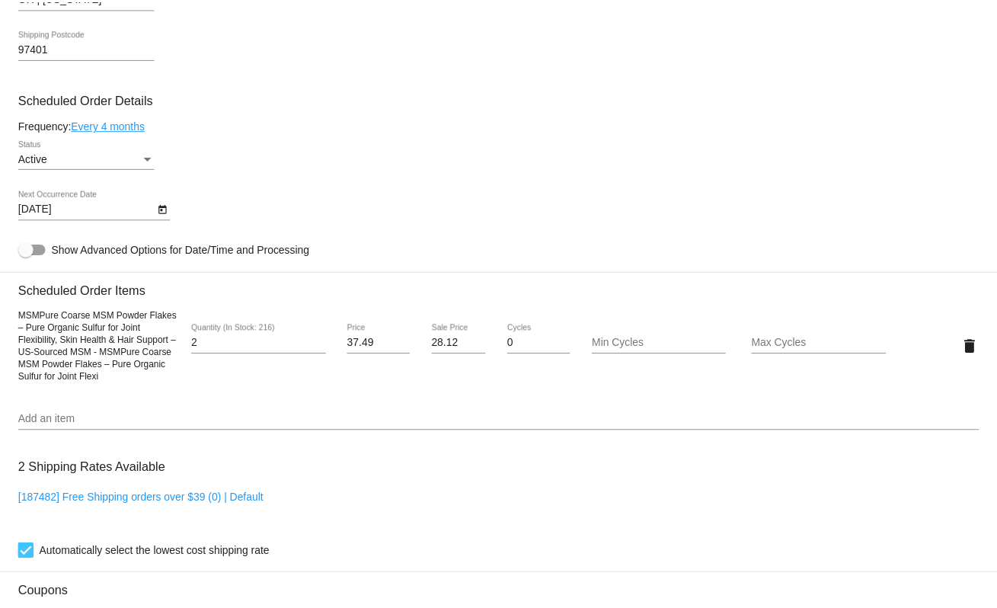
scroll to position [656, 0]
